Goal: Task Accomplishment & Management: Manage account settings

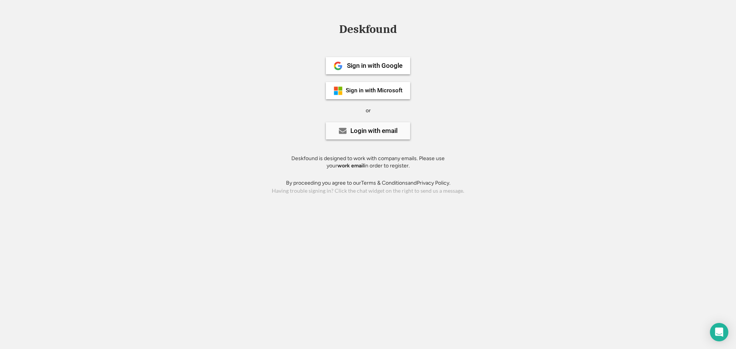
click at [365, 128] on div "Login with email" at bounding box center [373, 131] width 47 height 7
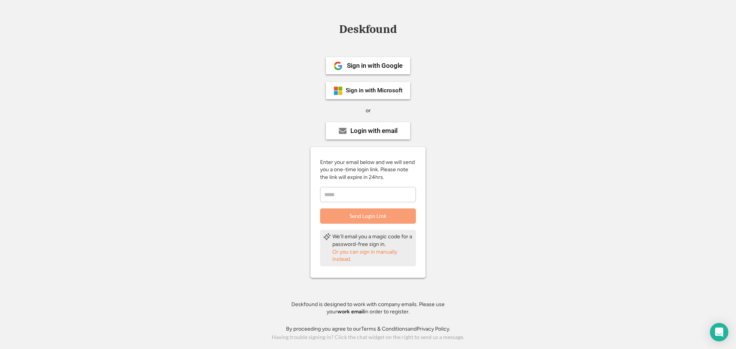
click at [358, 195] on input "email" at bounding box center [368, 194] width 96 height 15
click at [491, 157] on div "Deskfound Sign in with Google Sign in with Microsoft or Login with email Enter …" at bounding box center [368, 182] width 736 height 319
click at [369, 196] on input "email" at bounding box center [368, 194] width 96 height 15
type input "**********"
click at [364, 219] on button "Send Login Link" at bounding box center [368, 215] width 96 height 15
